Goal: Check status: Check status

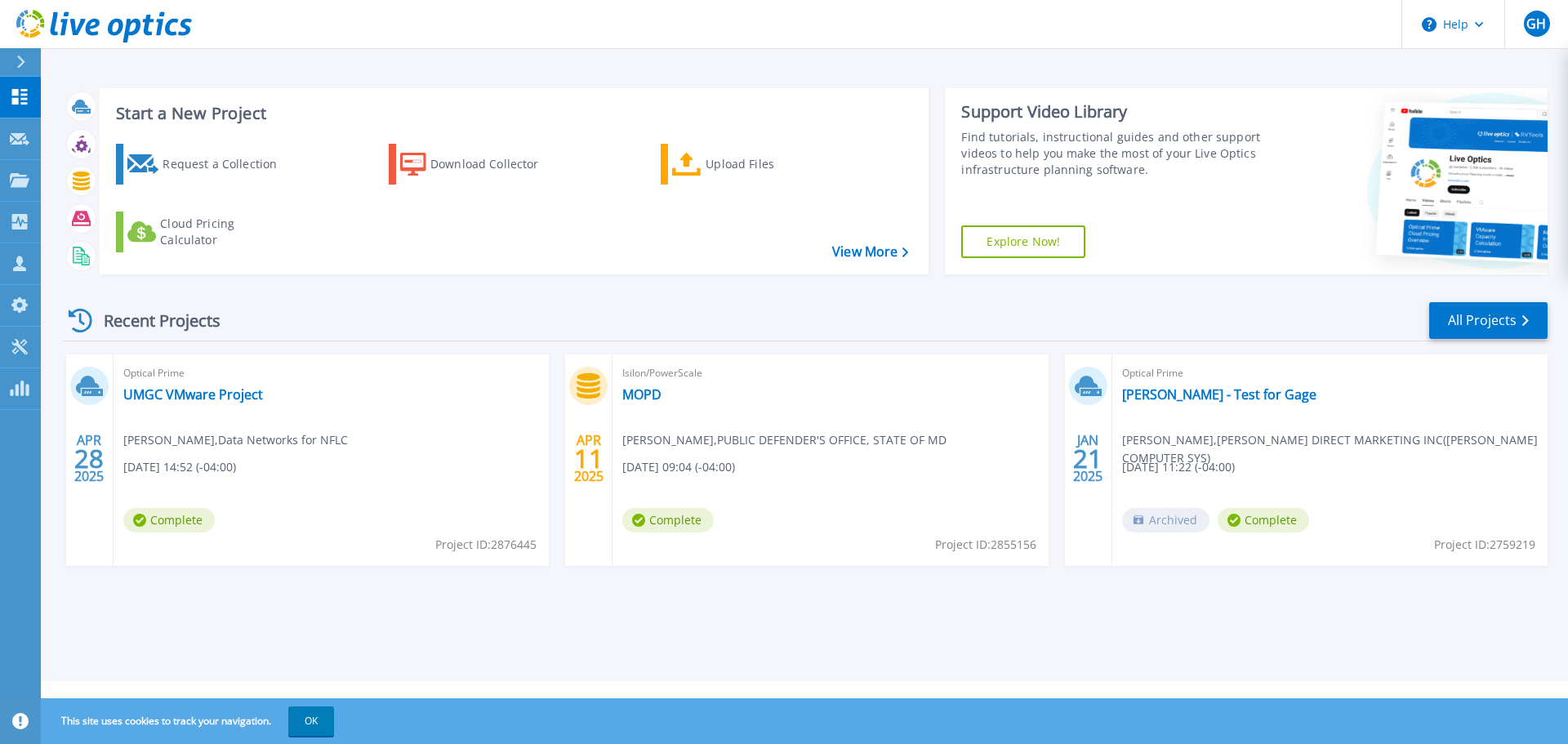
click at [539, 381] on span "Isilon/PowerScale" at bounding box center [331, 373] width 415 height 18
click at [645, 390] on link "MOPD" at bounding box center [641, 394] width 39 height 16
click at [180, 397] on link "UMGC VMware Project" at bounding box center [192, 394] width 139 height 16
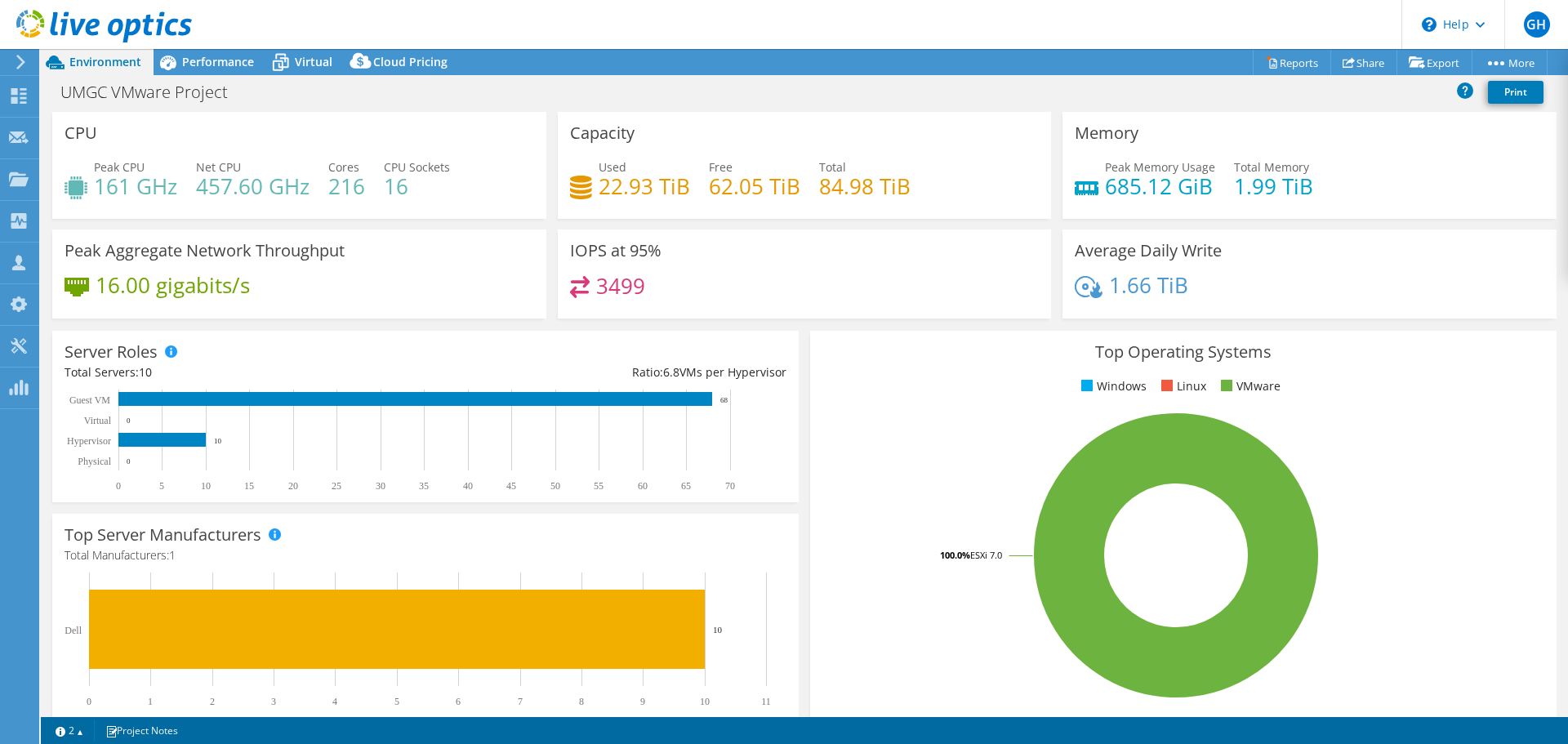
select select "USD"
